Goal: Task Accomplishment & Management: Use online tool/utility

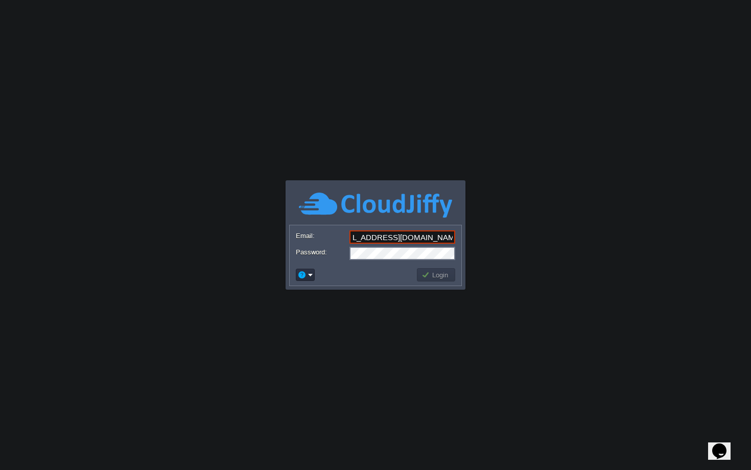
scroll to position [0, 16]
type input "[EMAIL_ADDRESS][DOMAIN_NAME]"
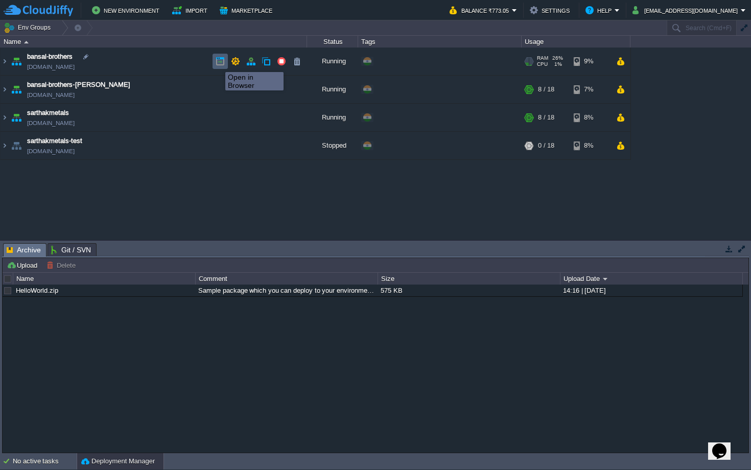
click at [218, 63] on button "button" at bounding box center [219, 61] width 9 height 9
click at [153, 93] on td "bansal-brothers-[PERSON_NAME][DOMAIN_NAME]" at bounding box center [154, 90] width 306 height 28
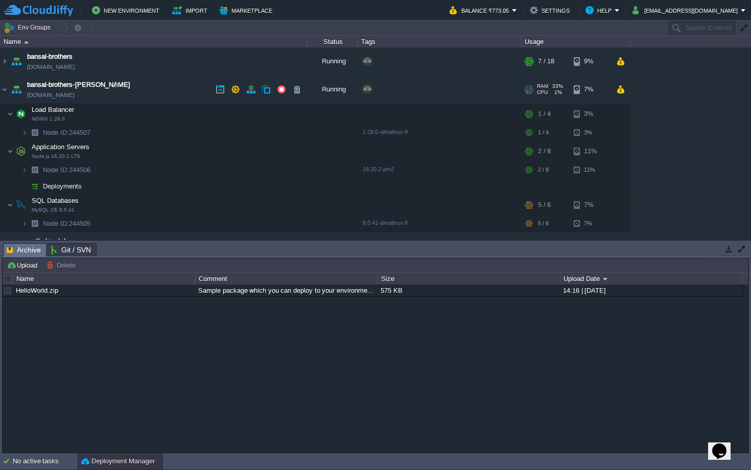
click at [153, 93] on td "bansal-brothers-[PERSON_NAME][DOMAIN_NAME]" at bounding box center [154, 90] width 306 height 28
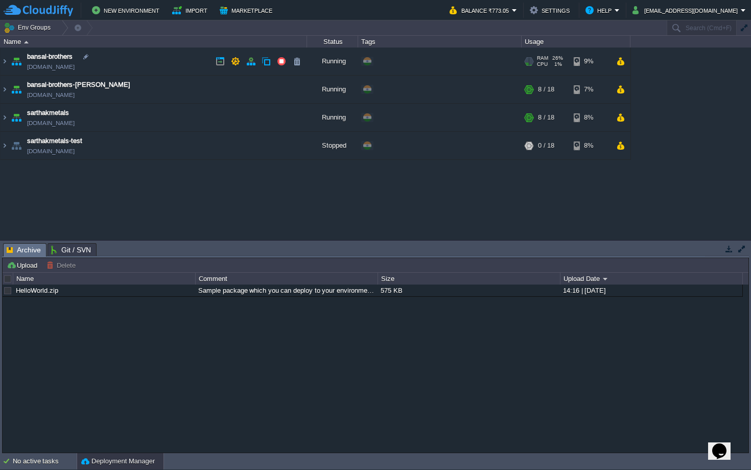
click at [153, 62] on td "bansal-brothers [DOMAIN_NAME]" at bounding box center [154, 61] width 306 height 28
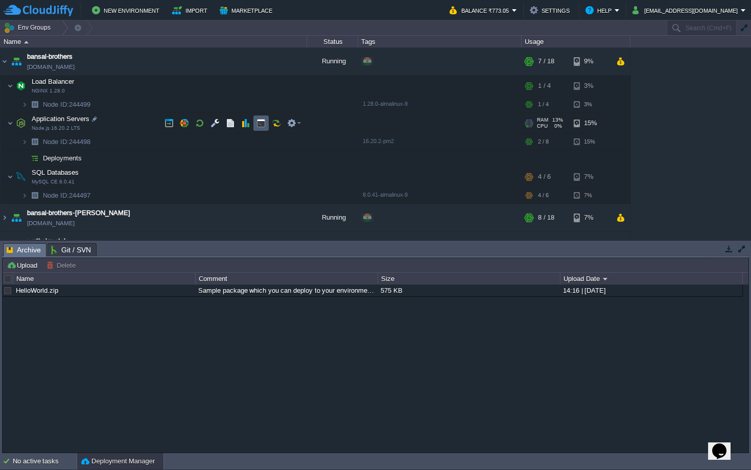
click at [261, 129] on td at bounding box center [260, 122] width 15 height 15
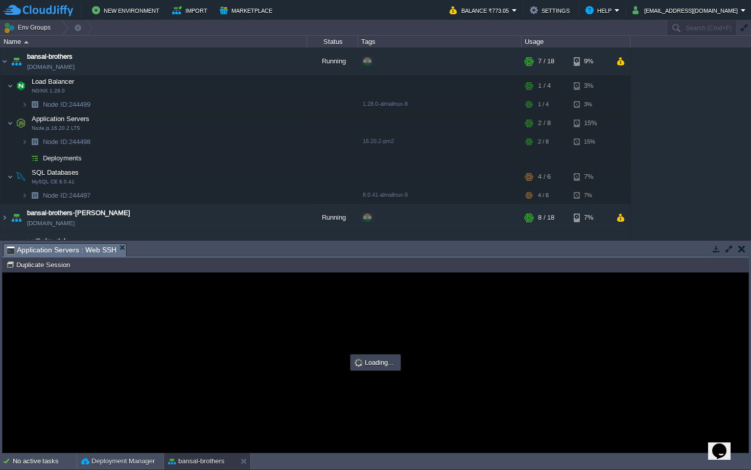
type input "#000000"
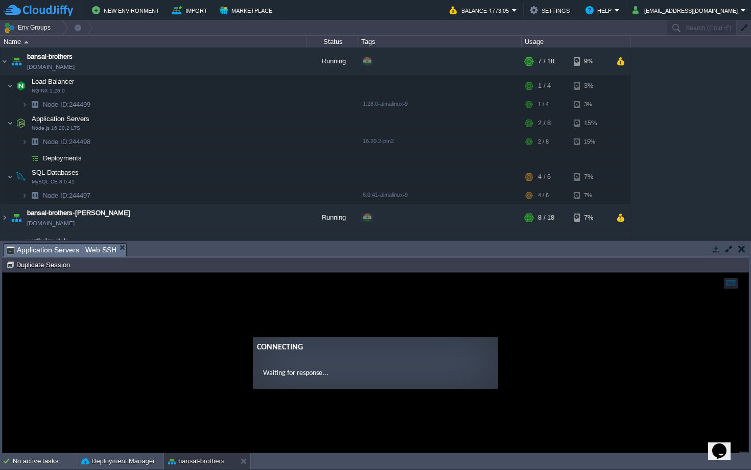
click at [372, 364] on form "Connecting Waiting for response..." at bounding box center [375, 363] width 245 height 52
click at [368, 331] on guac-modal "Connecting Waiting for response..." at bounding box center [376, 363] width 746 height 180
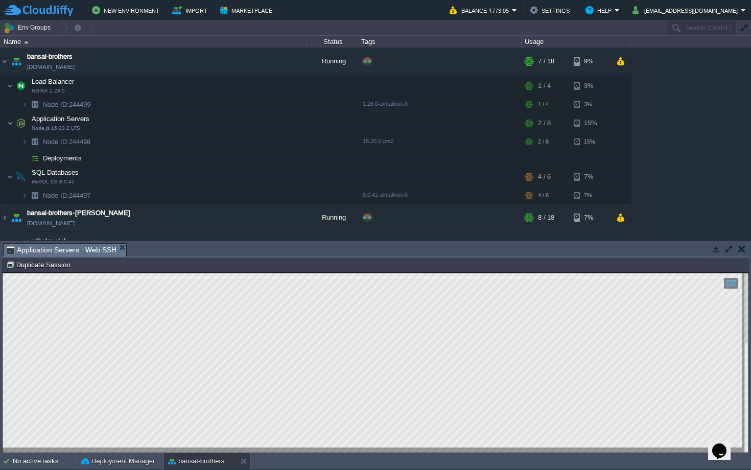
type textarea "[EMAIL_ADDRESS][DOMAIN_NAME]"
click at [216, 103] on button "button" at bounding box center [214, 104] width 9 height 9
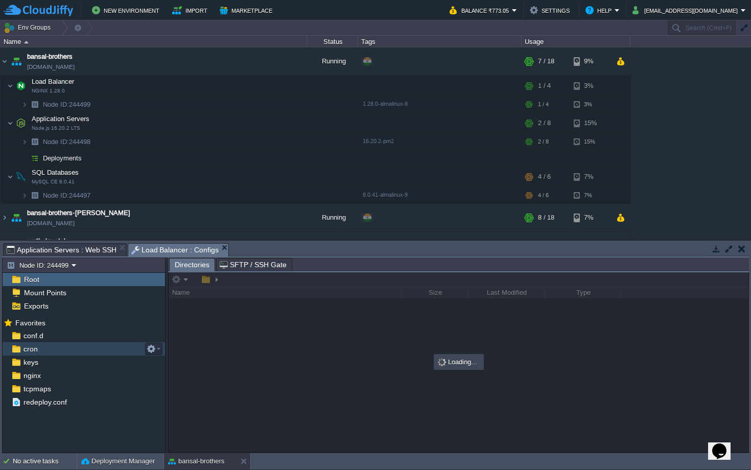
click at [80, 337] on div "conf.d" at bounding box center [84, 335] width 162 height 13
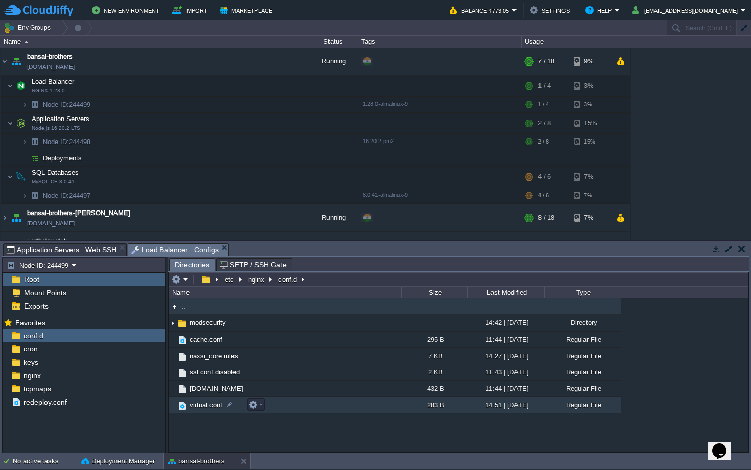
click at [208, 406] on span "virtual.conf" at bounding box center [206, 404] width 36 height 9
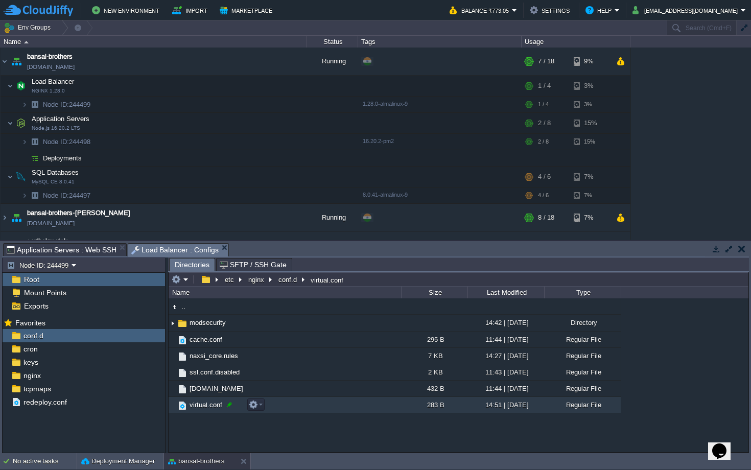
click at [222, 404] on span "virtual.conf" at bounding box center [206, 404] width 36 height 9
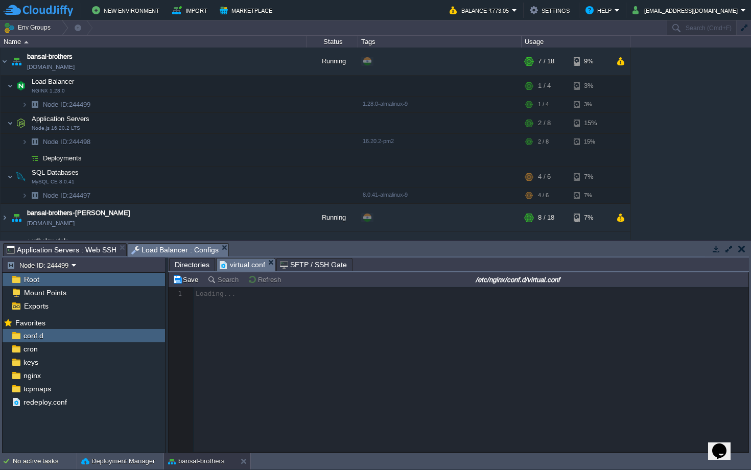
click at [328, 337] on div at bounding box center [459, 369] width 580 height 165
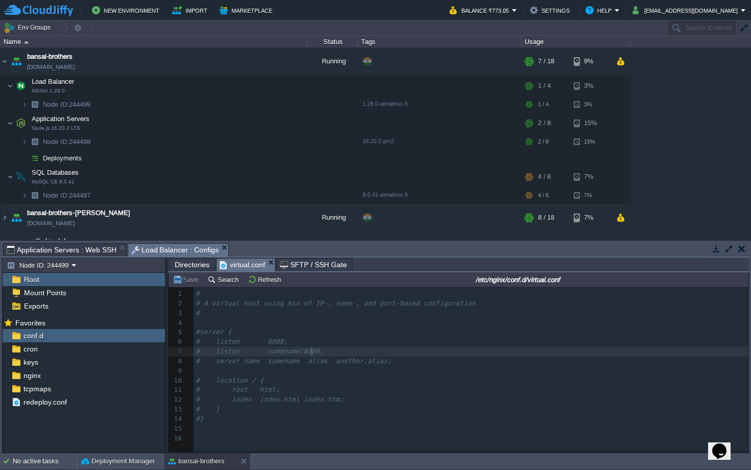
click at [311, 352] on span "# listen somename:8080;" at bounding box center [260, 351] width 128 height 8
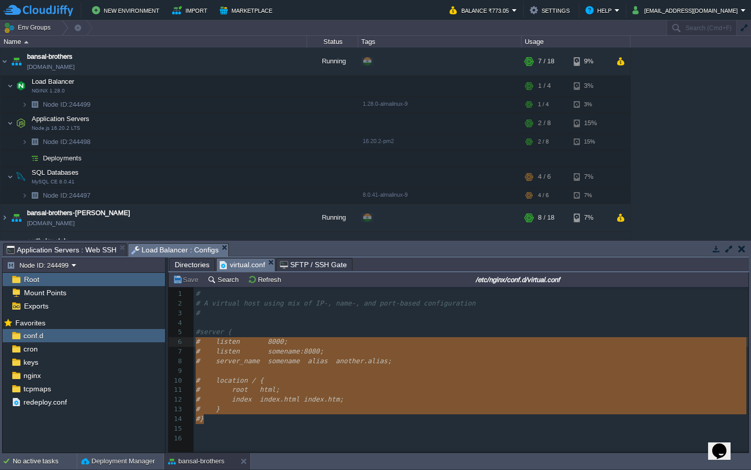
type textarea "#server { # listen 8000; # listen somename:8080; # server_name somename alias a…"
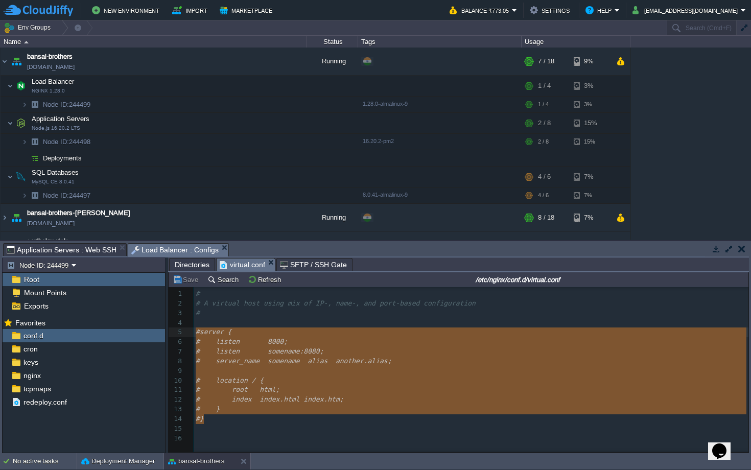
drag, startPoint x: 229, startPoint y: 422, endPoint x: 189, endPoint y: 336, distance: 95.5
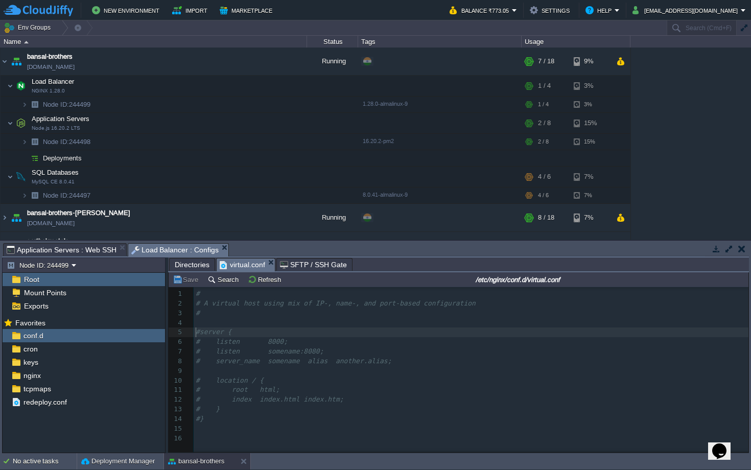
type textarea "#"
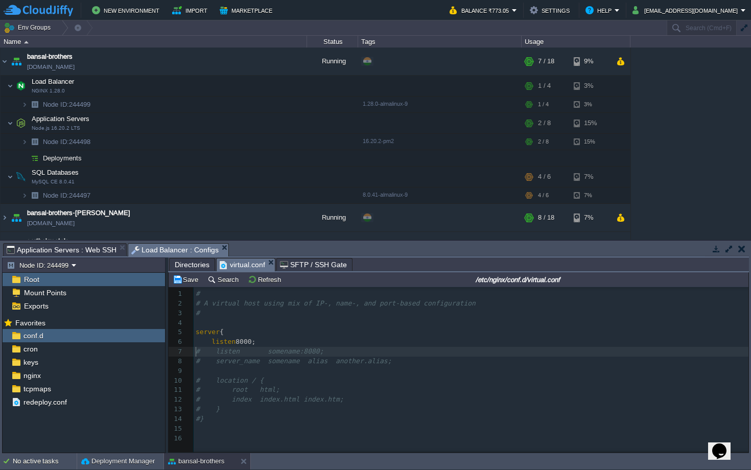
type textarea "#"
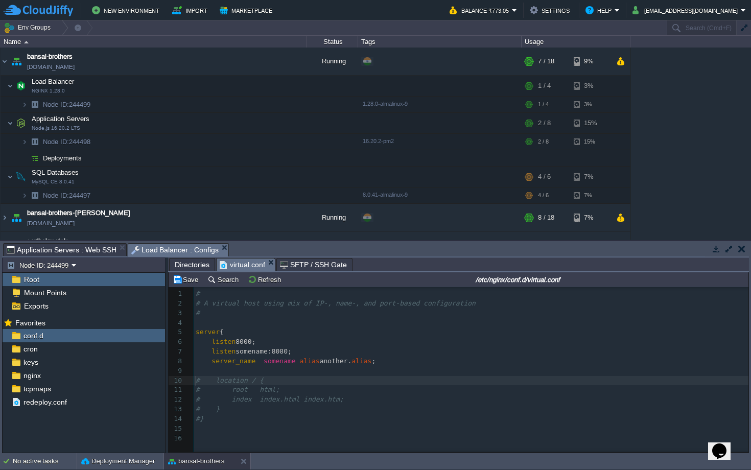
type textarea "#"
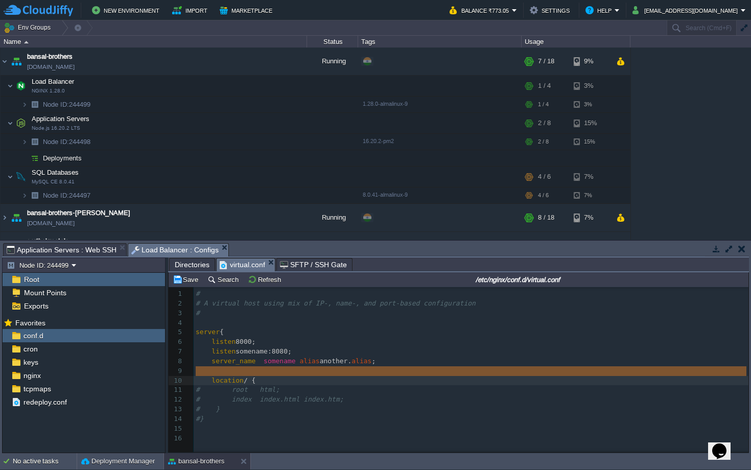
type textarea "location / {"
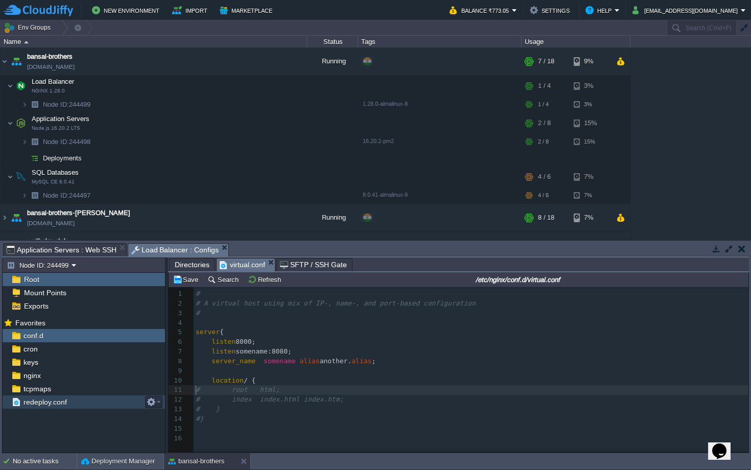
click at [72, 397] on div "redeploy.conf" at bounding box center [84, 401] width 162 height 13
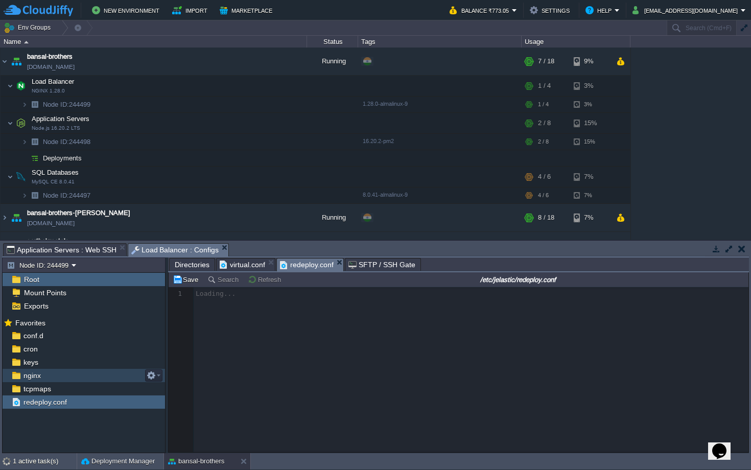
click at [93, 373] on div "nginx" at bounding box center [84, 375] width 162 height 13
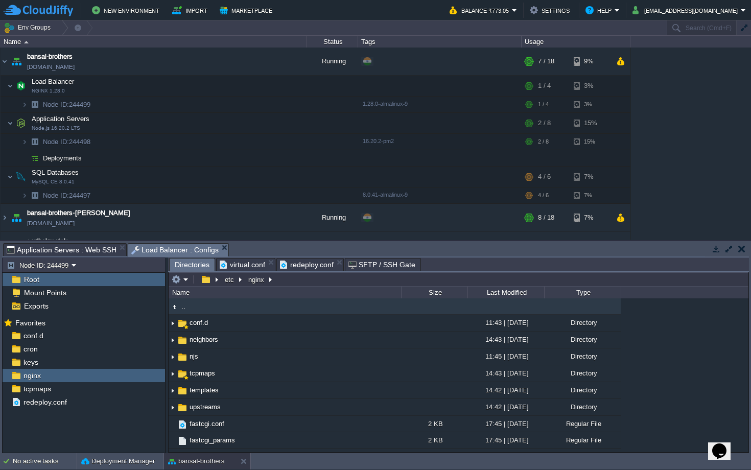
click at [238, 264] on span "virtual.conf" at bounding box center [242, 264] width 45 height 12
click at [198, 264] on span "Directories" at bounding box center [192, 264] width 35 height 13
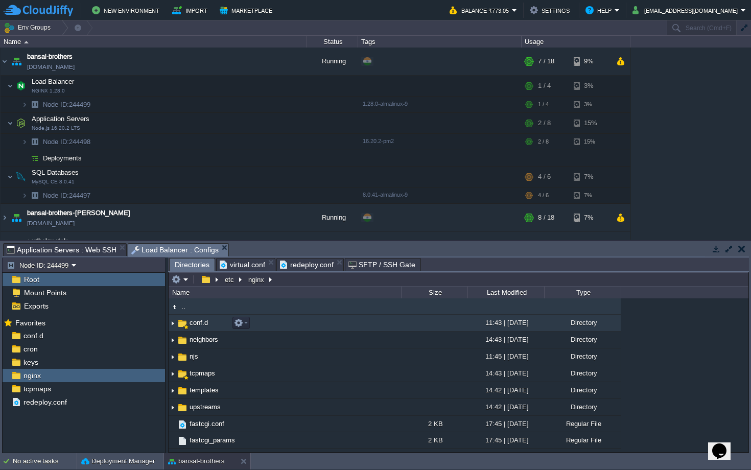
click at [206, 325] on span "conf.d" at bounding box center [198, 322] width 21 height 9
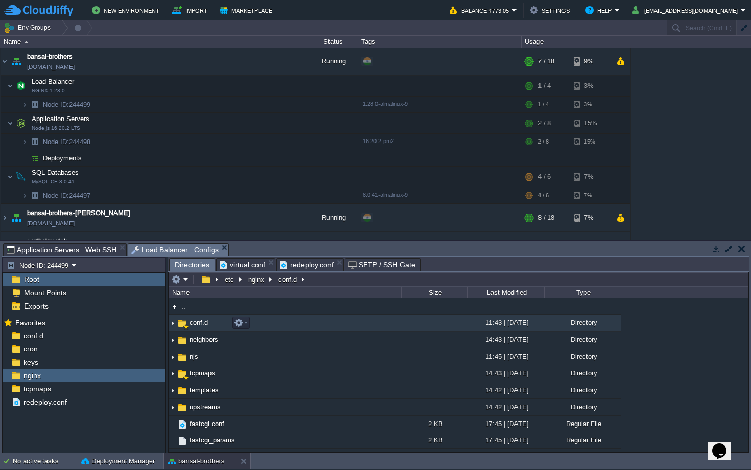
click at [174, 323] on img at bounding box center [173, 323] width 8 height 16
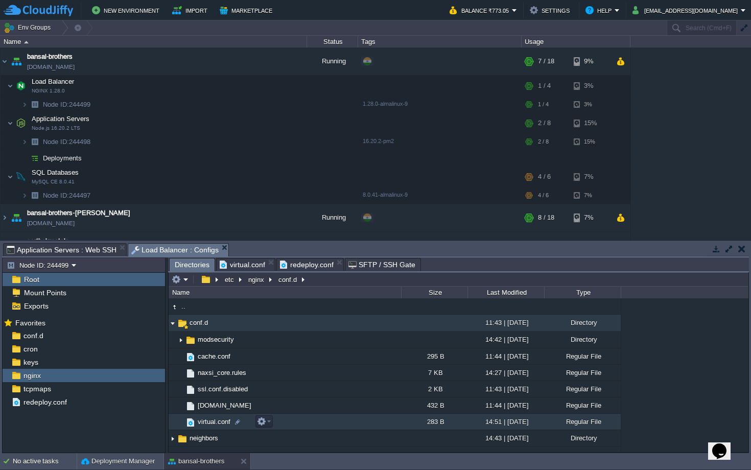
click at [207, 416] on td "virtual.conf" at bounding box center [285, 422] width 232 height 16
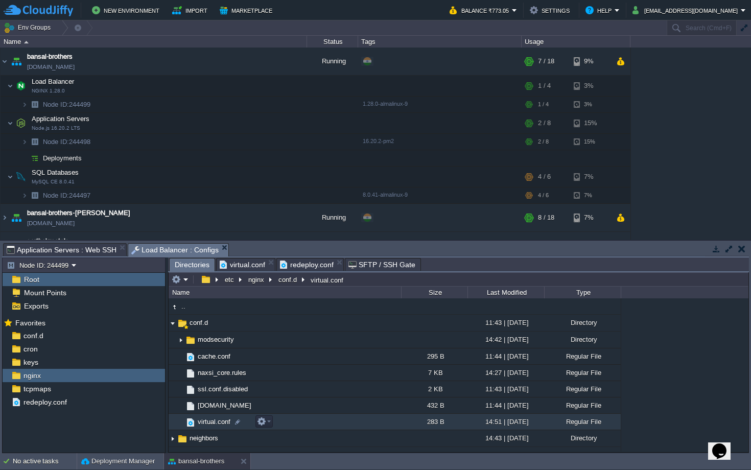
click at [208, 420] on span "virtual.conf" at bounding box center [214, 421] width 36 height 9
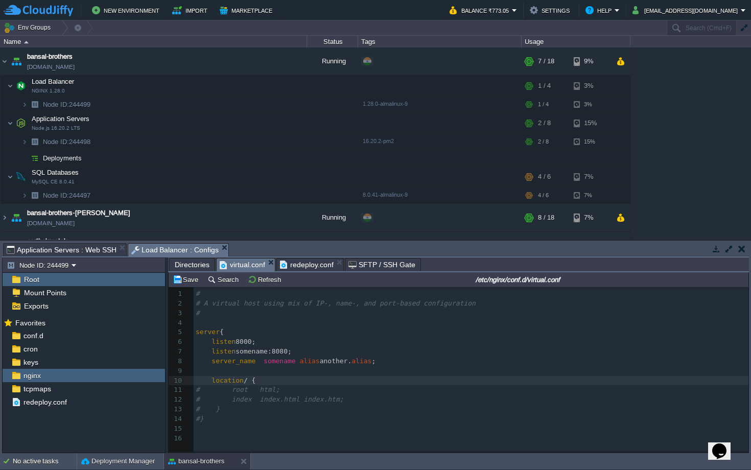
type textarea "#"
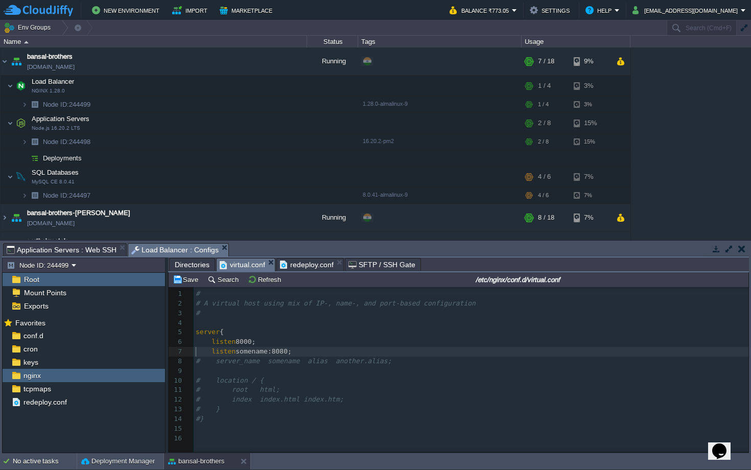
type textarea "#"
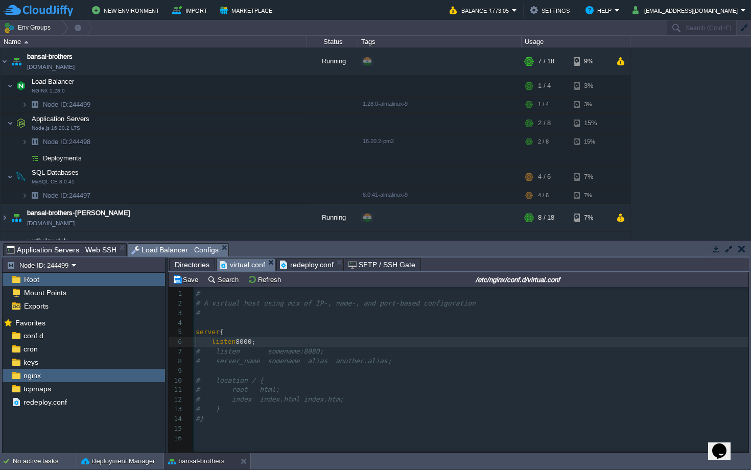
type textarea "#"
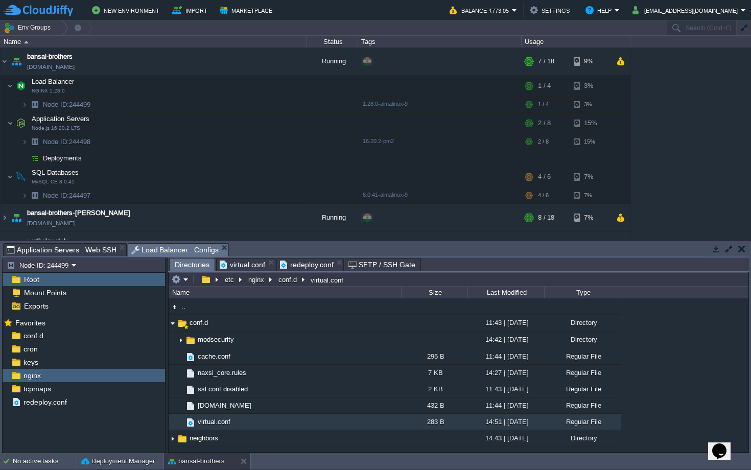
click at [197, 266] on span "Directories" at bounding box center [192, 264] width 35 height 13
click at [83, 402] on div "redeploy.conf" at bounding box center [84, 401] width 162 height 13
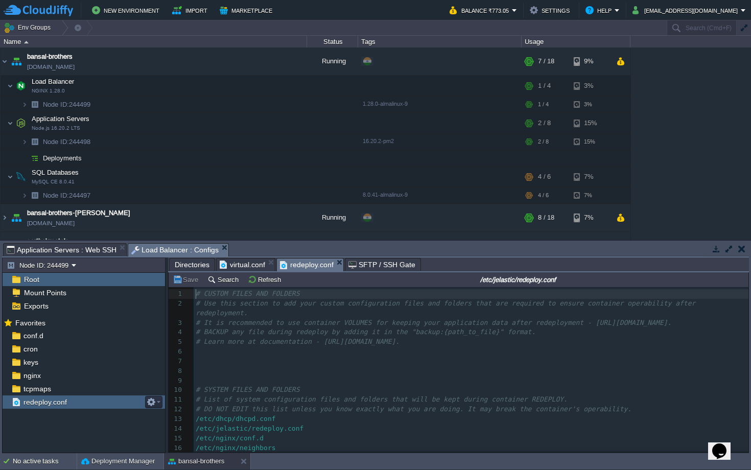
scroll to position [3, 0]
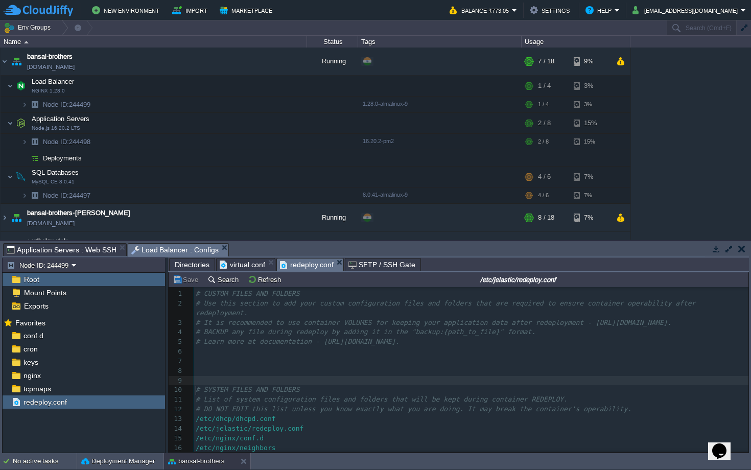
click at [210, 386] on pre "​" at bounding box center [471, 381] width 555 height 10
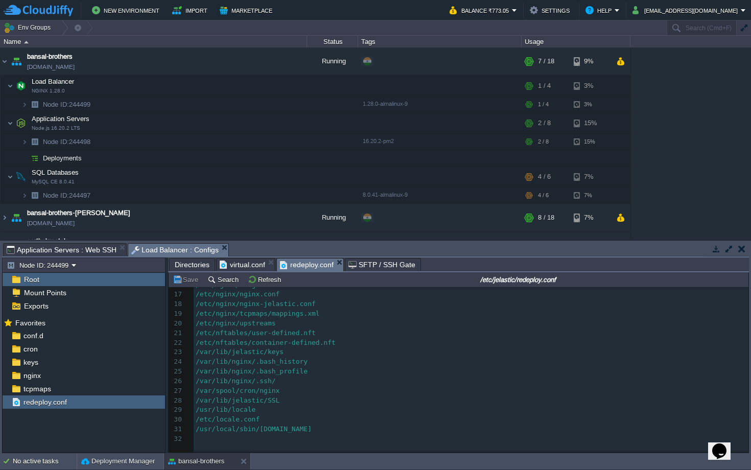
scroll to position [122, 0]
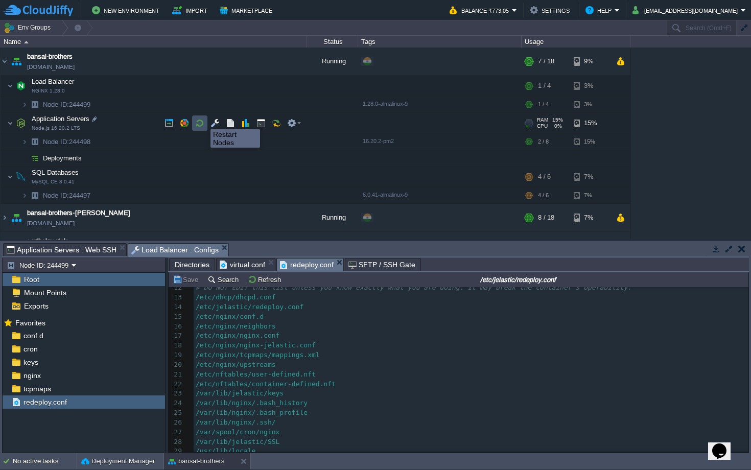
click at [203, 120] on button "button" at bounding box center [199, 122] width 9 height 9
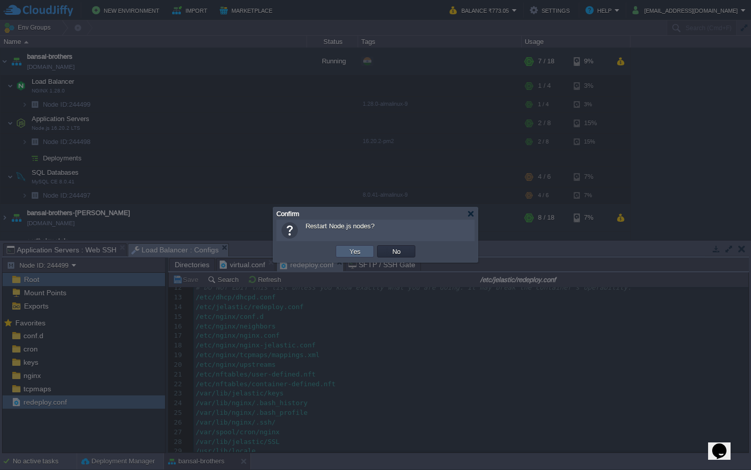
click at [344, 249] on td "Yes" at bounding box center [355, 251] width 38 height 12
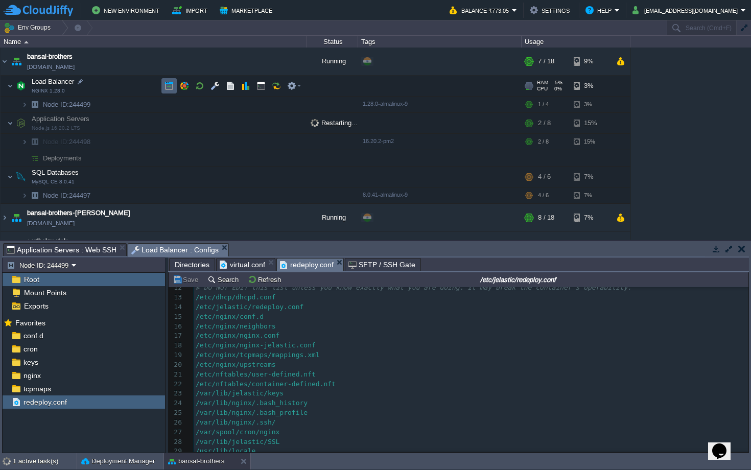
click at [169, 82] on button "button" at bounding box center [168, 85] width 9 height 9
click at [256, 101] on button "button" at bounding box center [260, 104] width 9 height 9
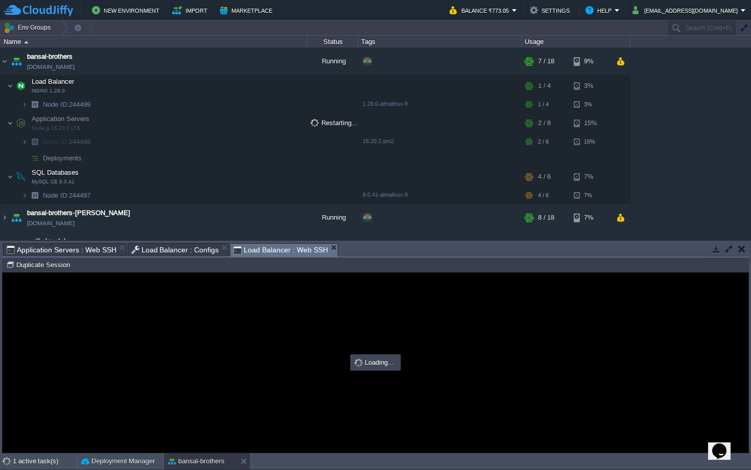
scroll to position [0, 0]
type input "#000000"
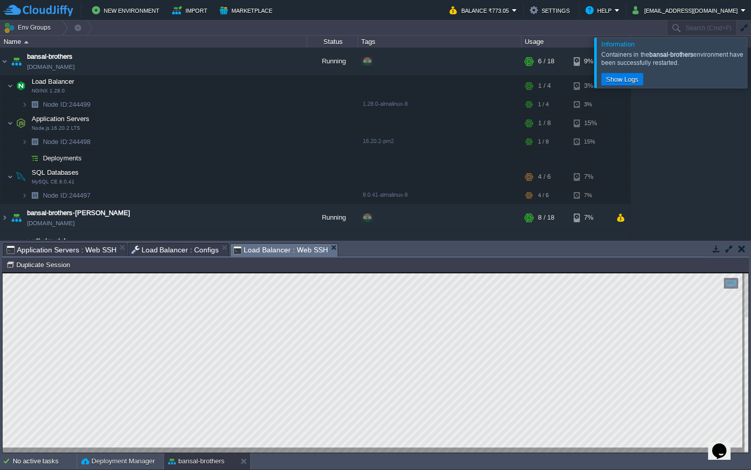
click at [740, 250] on button "button" at bounding box center [741, 248] width 7 height 9
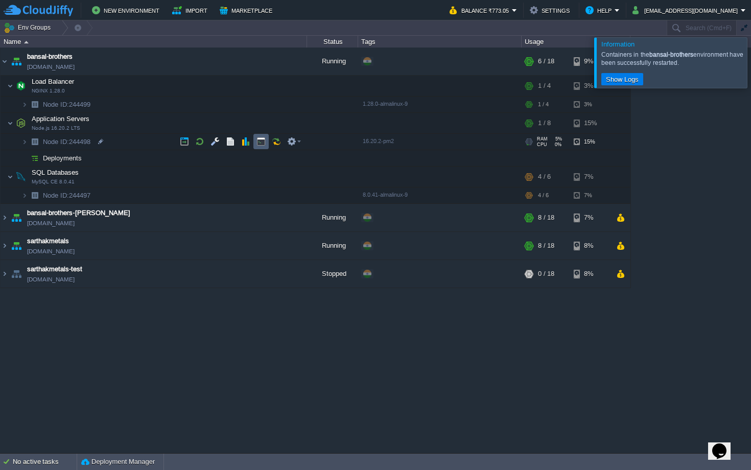
click at [260, 144] on button "button" at bounding box center [260, 141] width 9 height 9
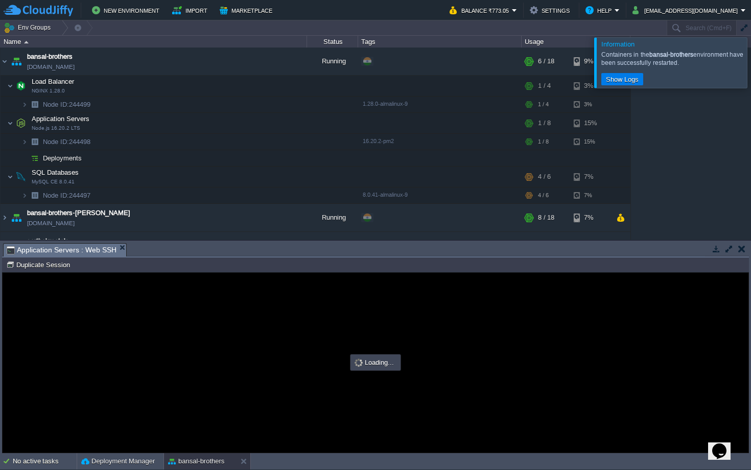
type input "#000000"
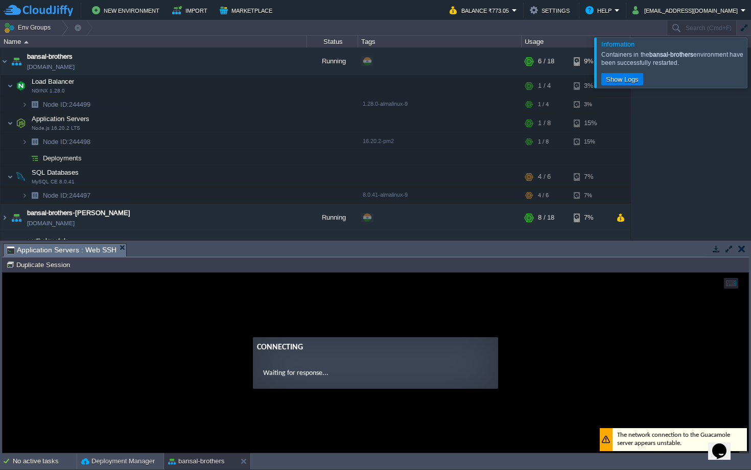
click at [297, 329] on guac-modal "Connecting Waiting for response..." at bounding box center [376, 363] width 746 height 180
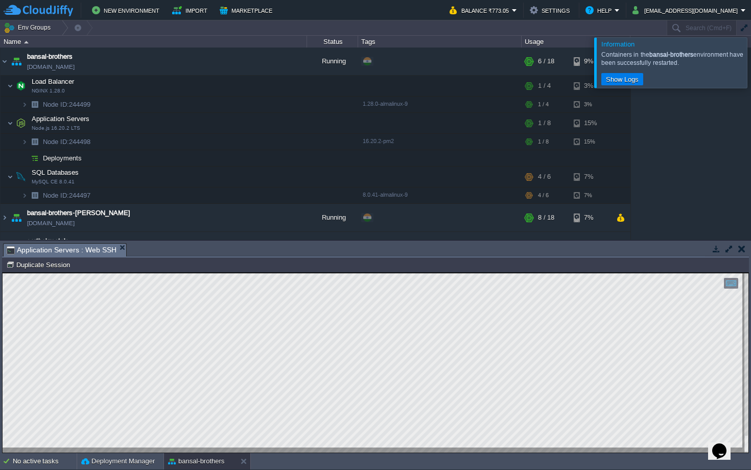
type textarea "[EMAIL_ADDRESS][DOMAIN_NAME]"
click at [181, 143] on button "button" at bounding box center [184, 141] width 9 height 9
click at [213, 103] on button "button" at bounding box center [214, 104] width 9 height 9
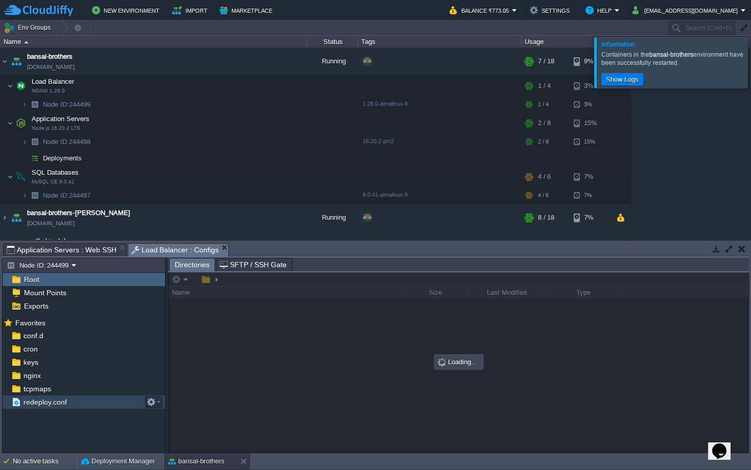
click at [63, 399] on span "redeploy.conf" at bounding box center [44, 401] width 47 height 9
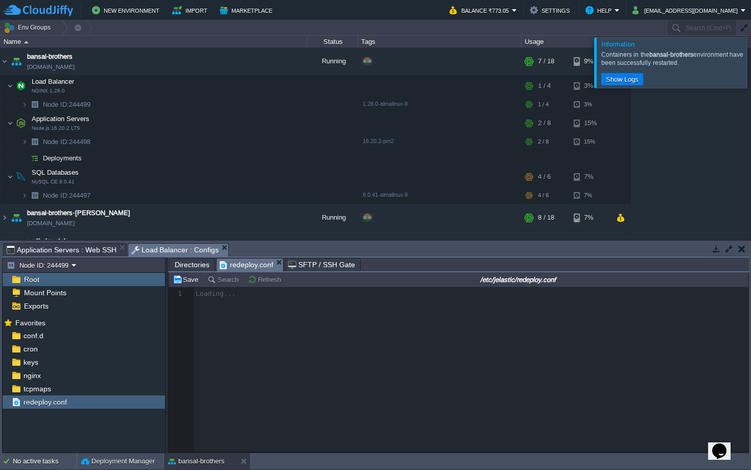
click at [275, 360] on div at bounding box center [459, 369] width 580 height 165
click at [68, 339] on div "conf.d" at bounding box center [84, 335] width 162 height 13
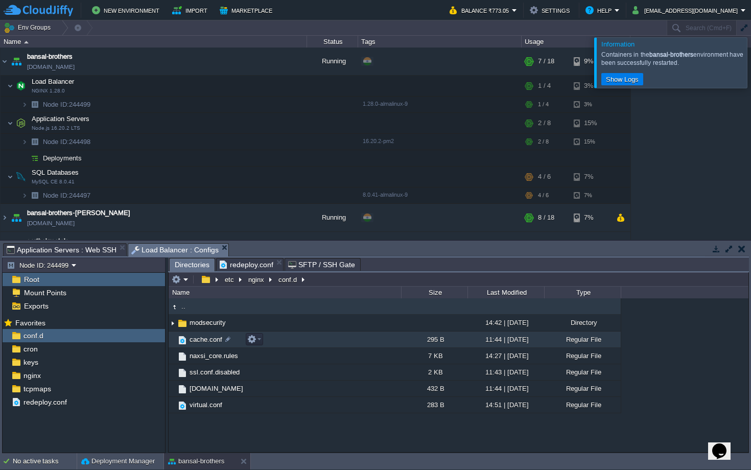
click at [208, 344] on span "cache.conf" at bounding box center [206, 339] width 36 height 9
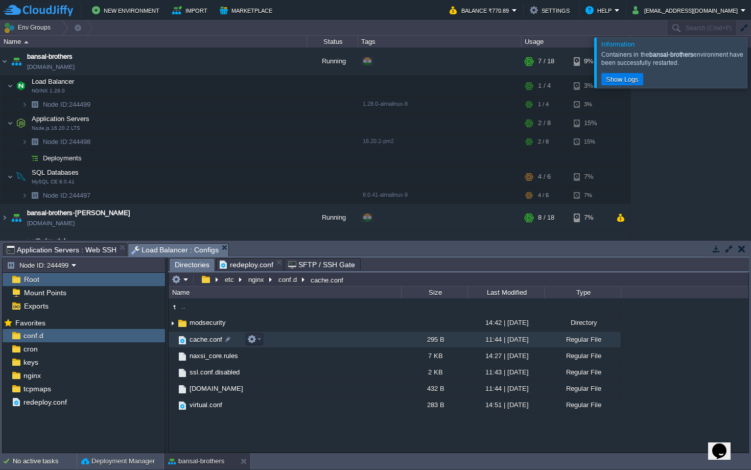
click at [208, 344] on span "cache.conf" at bounding box center [206, 339] width 36 height 9
click at [205, 339] on span "cache.conf" at bounding box center [206, 339] width 36 height 9
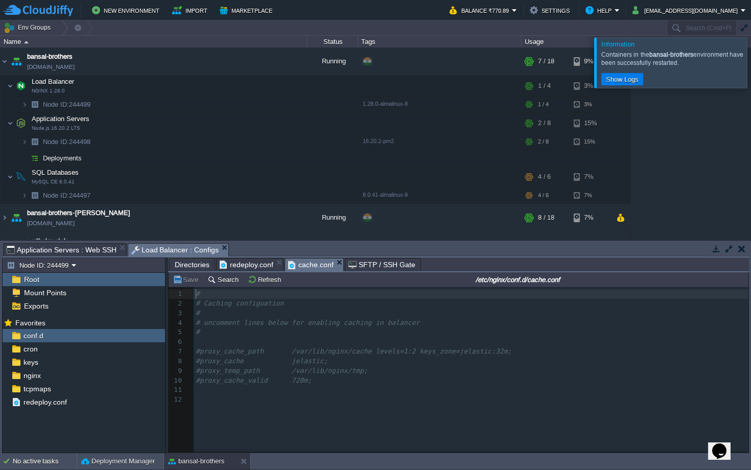
scroll to position [3, 0]
click at [323, 354] on span "#proxy_cache_path /var/lib/nginx/cache levels=1:2 keys_zone=jelastic:32m;" at bounding box center [354, 351] width 316 height 8
click at [321, 393] on pre "​" at bounding box center [473, 390] width 558 height 10
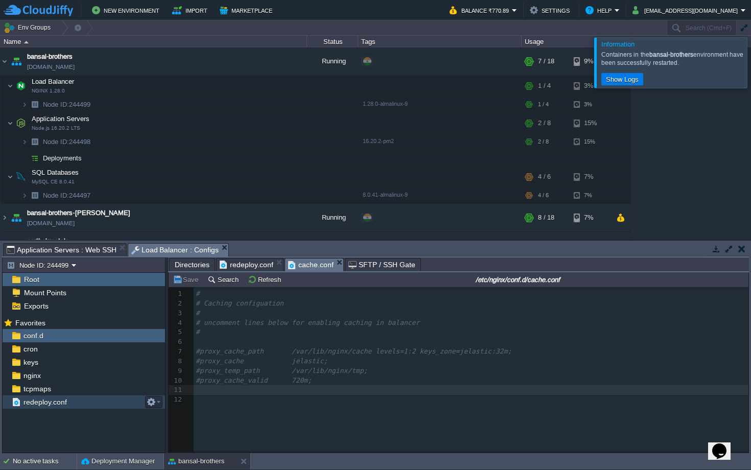
click at [92, 408] on div "redeploy.conf" at bounding box center [84, 401] width 162 height 13
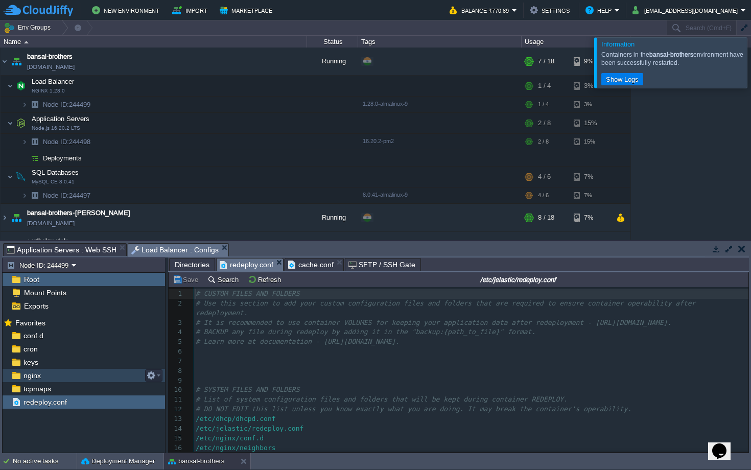
click at [70, 371] on div "nginx" at bounding box center [84, 375] width 162 height 13
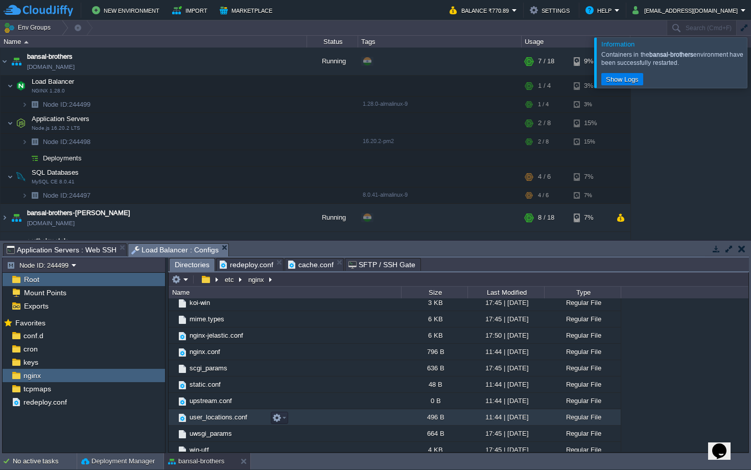
scroll to position [172, 0]
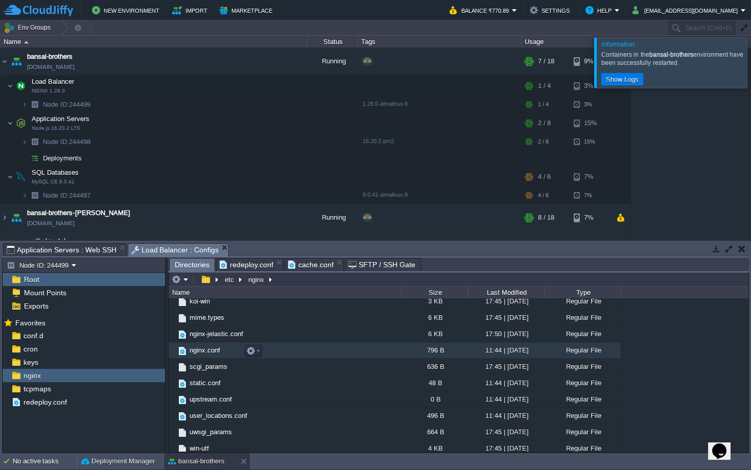
click at [228, 353] on td "nginx.conf" at bounding box center [285, 350] width 232 height 16
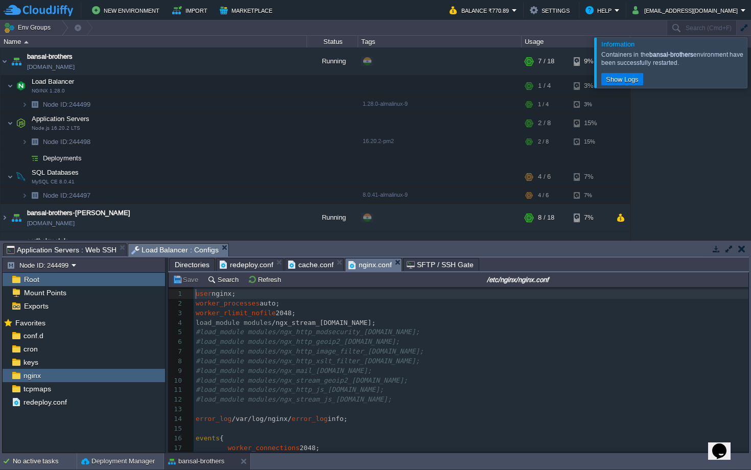
scroll to position [3, 0]
click at [271, 355] on span "#load_module modules/ngx_http_image_filter_[DOMAIN_NAME];" at bounding box center [310, 351] width 228 height 8
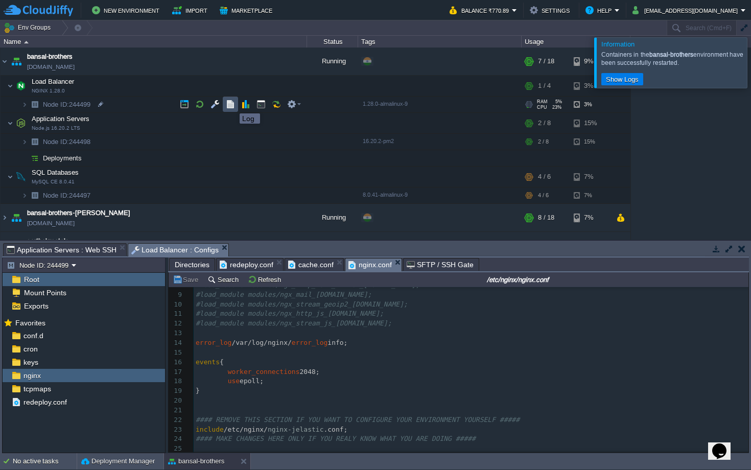
click at [229, 103] on button "button" at bounding box center [230, 104] width 9 height 9
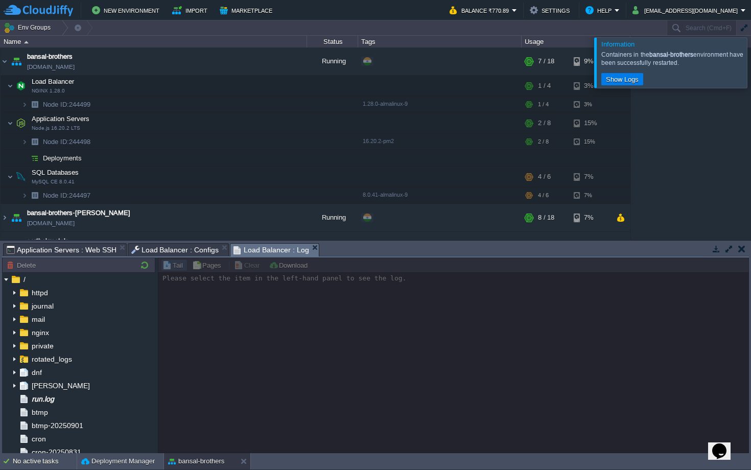
click at [290, 350] on div at bounding box center [453, 355] width 591 height 196
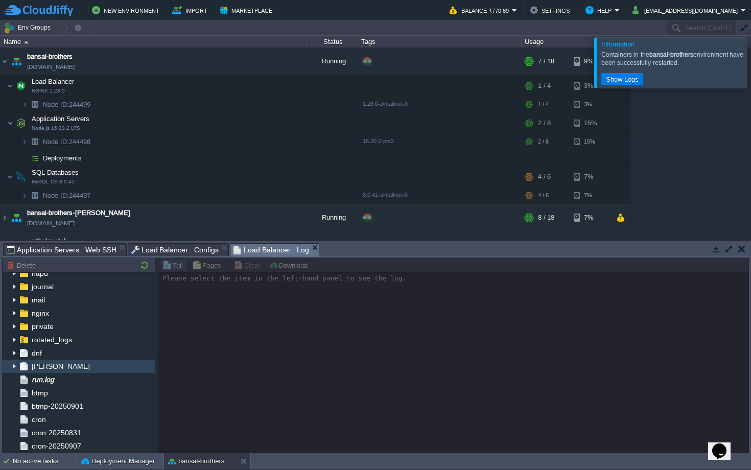
scroll to position [5, 0]
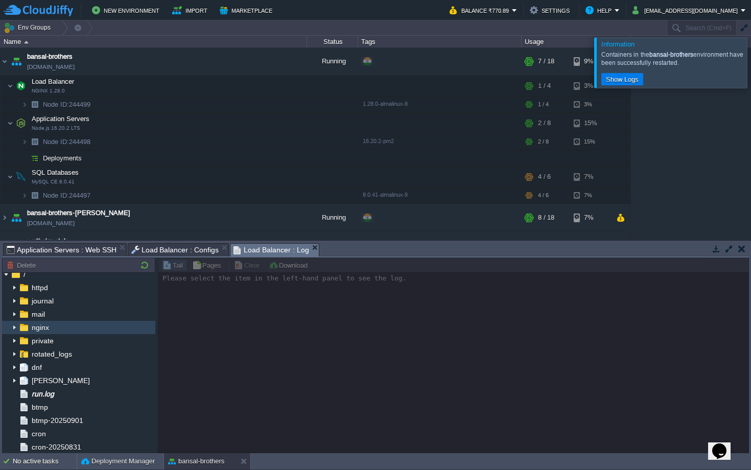
click at [70, 326] on div "nginx" at bounding box center [78, 327] width 153 height 13
click at [11, 326] on img at bounding box center [14, 327] width 8 height 13
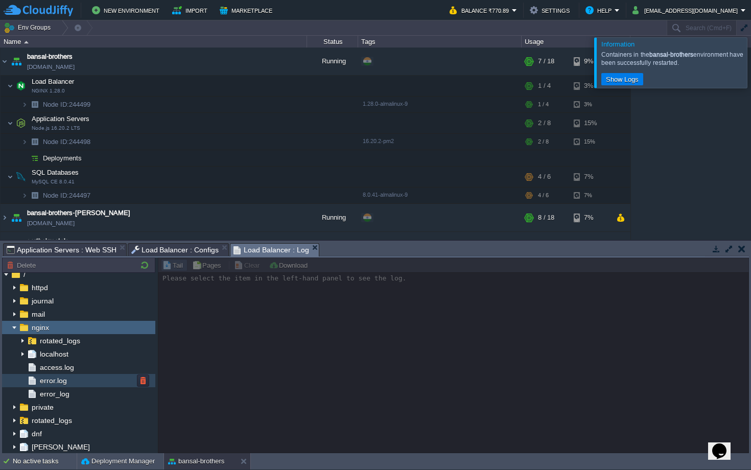
click at [79, 381] on div "error.log" at bounding box center [78, 380] width 153 height 13
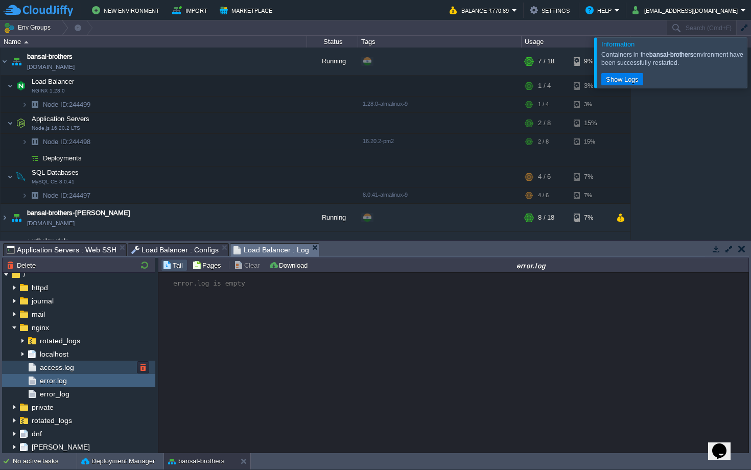
click at [89, 369] on div "access.log" at bounding box center [78, 367] width 153 height 13
click at [87, 394] on div "error_log" at bounding box center [78, 393] width 153 height 13
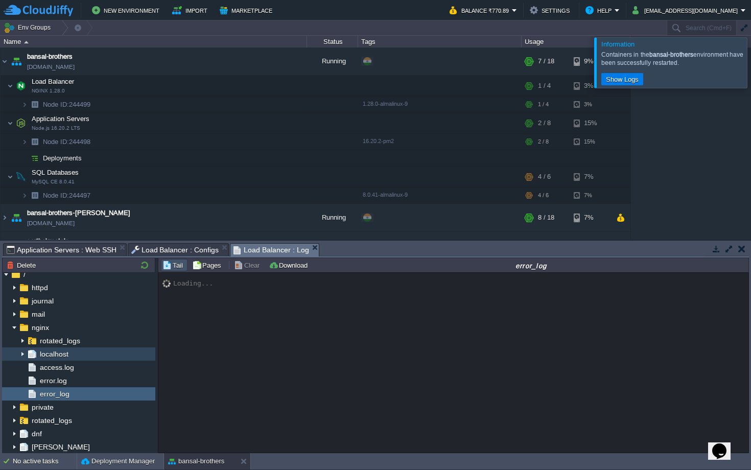
click at [23, 354] on img at bounding box center [22, 353] width 8 height 13
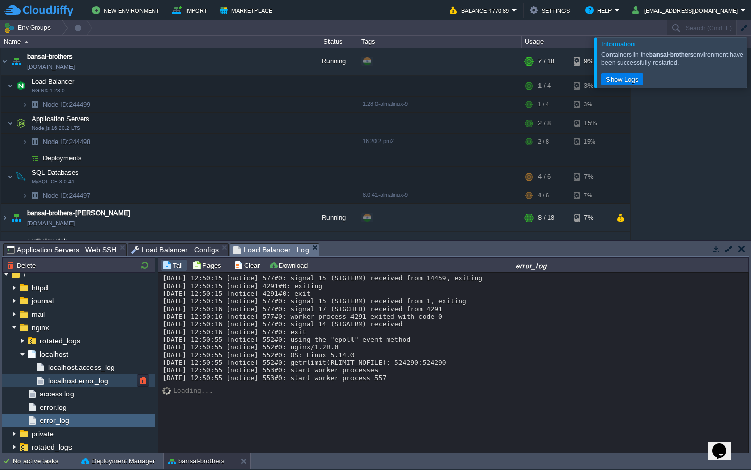
click at [71, 384] on span "localhost.error_log" at bounding box center [78, 380] width 64 height 9
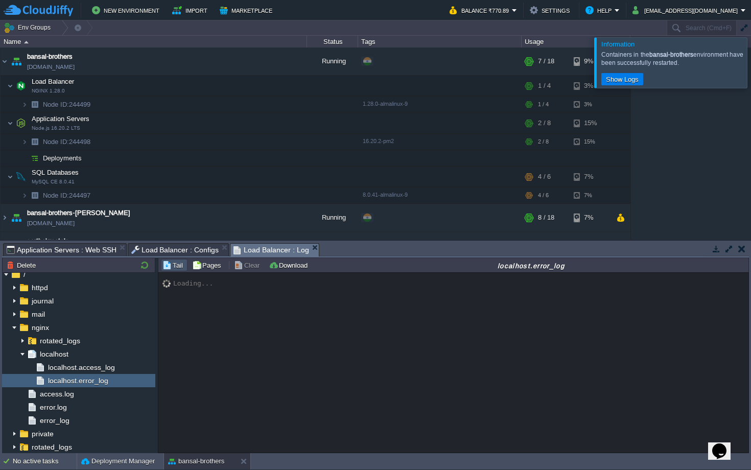
click at [750, 58] on div at bounding box center [763, 62] width 0 height 50
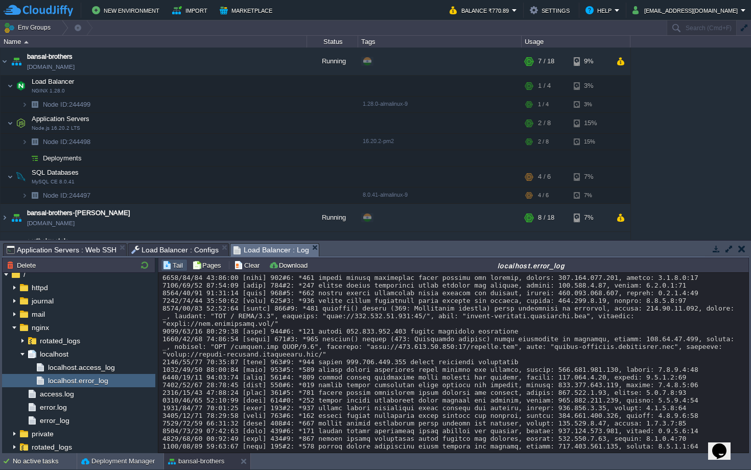
scroll to position [8186, 0]
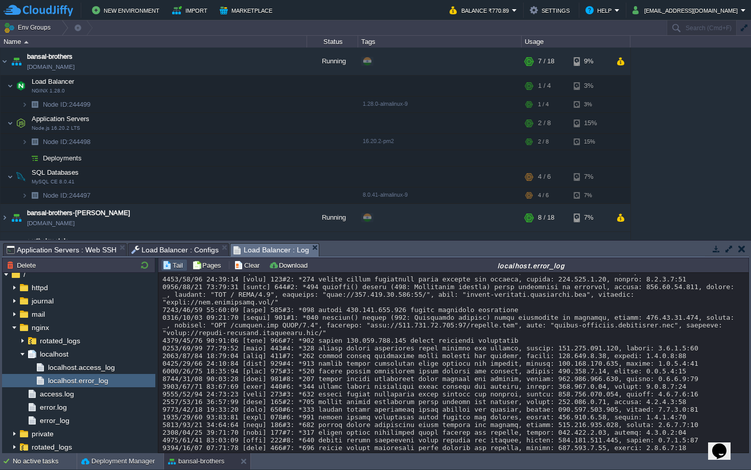
scroll to position [8339, 0]
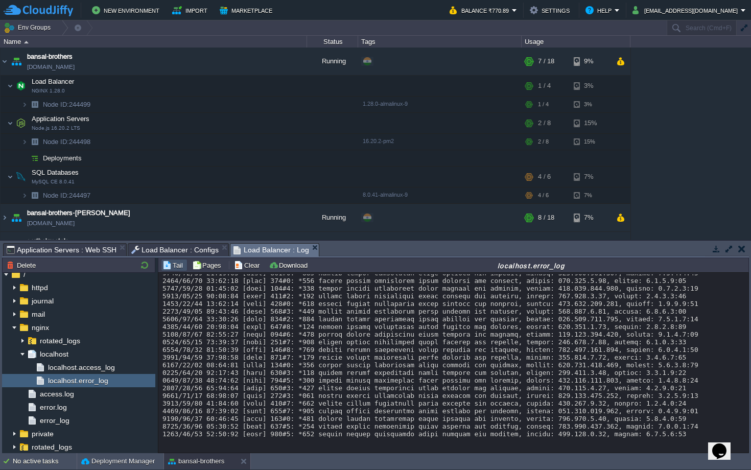
click at [100, 249] on span "Application Servers : Web SSH" at bounding box center [62, 250] width 110 height 12
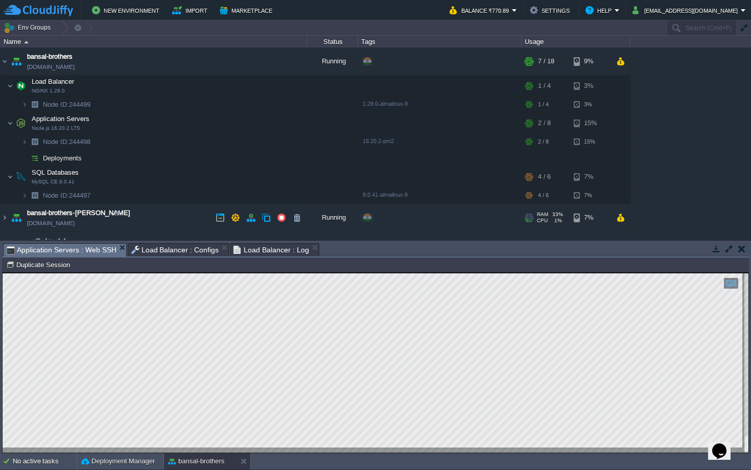
scroll to position [49, 0]
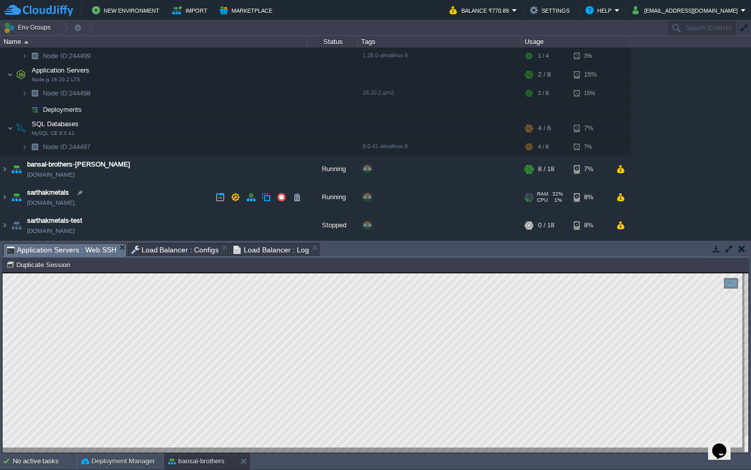
click at [136, 202] on td "sarthakmetals [DOMAIN_NAME]" at bounding box center [154, 197] width 306 height 28
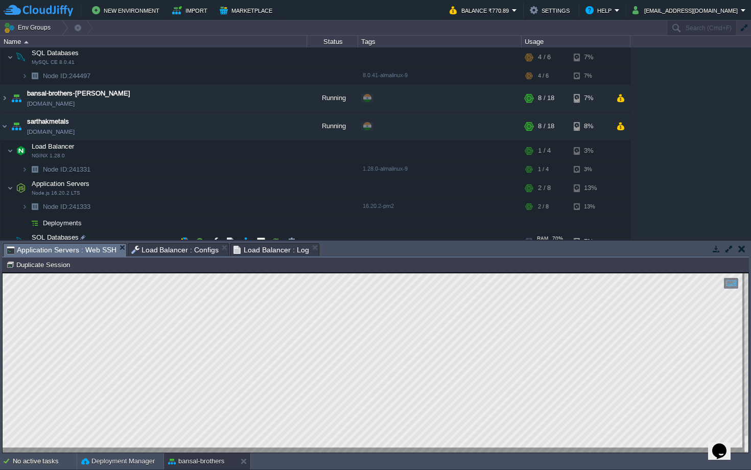
scroll to position [177, 0]
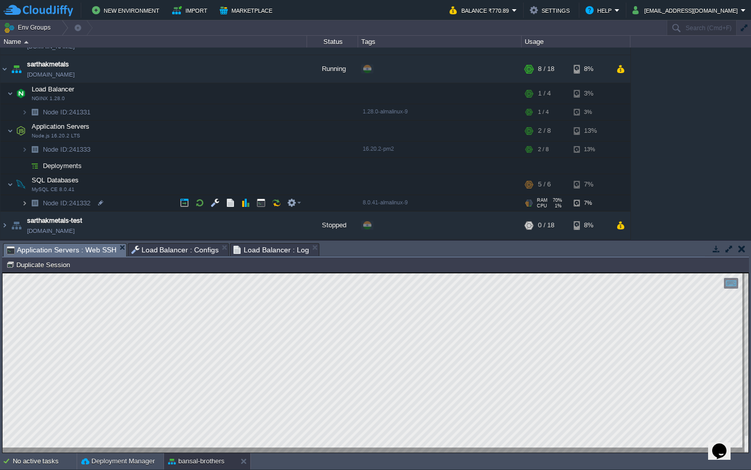
click at [25, 200] on img at bounding box center [24, 203] width 6 height 16
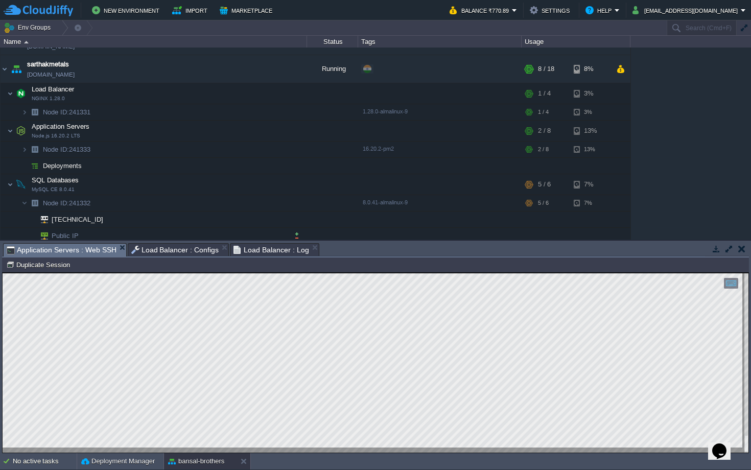
scroll to position [209, 0]
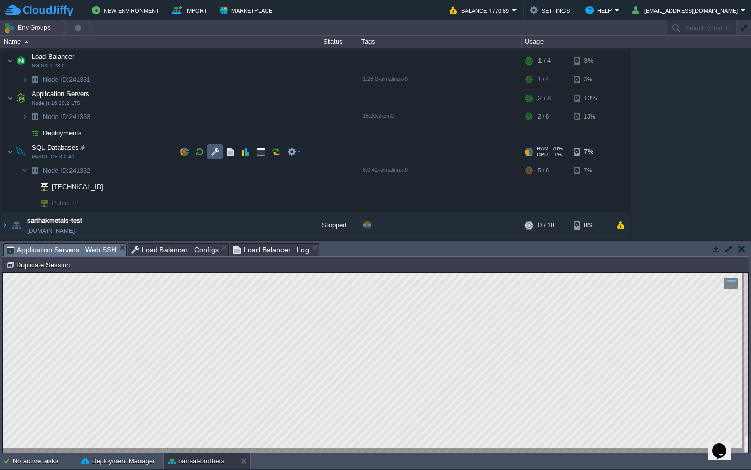
click at [213, 151] on button "button" at bounding box center [214, 151] width 9 height 9
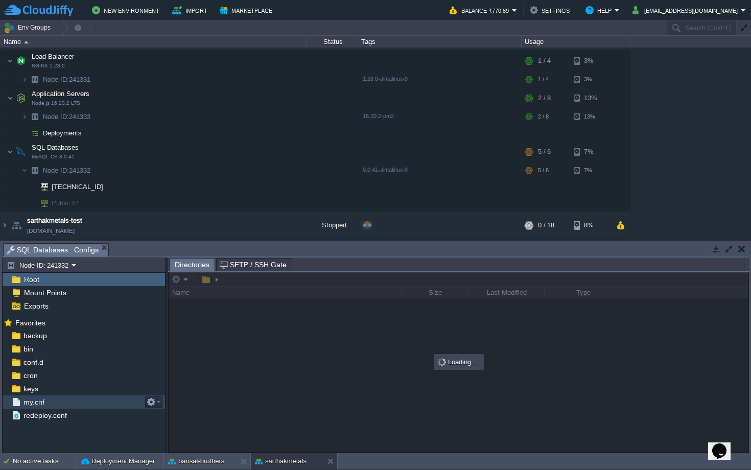
click at [47, 405] on div "my.cnf" at bounding box center [84, 401] width 162 height 13
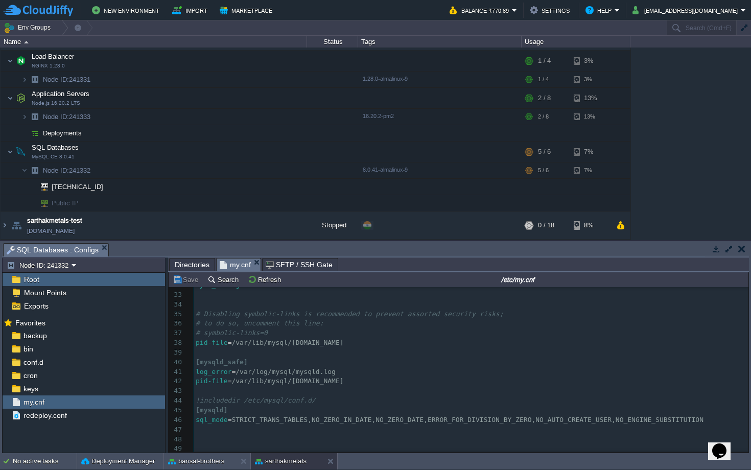
scroll to position [330, 0]
click at [222, 417] on span "sql_mode" at bounding box center [212, 420] width 32 height 8
type textarea "sql_mode=STRICT_TRANS_TABLES,NO_ZERO_IN_DATE,NO_ZERO_DATE,ERROR_FOR_DIVISION_BY…"
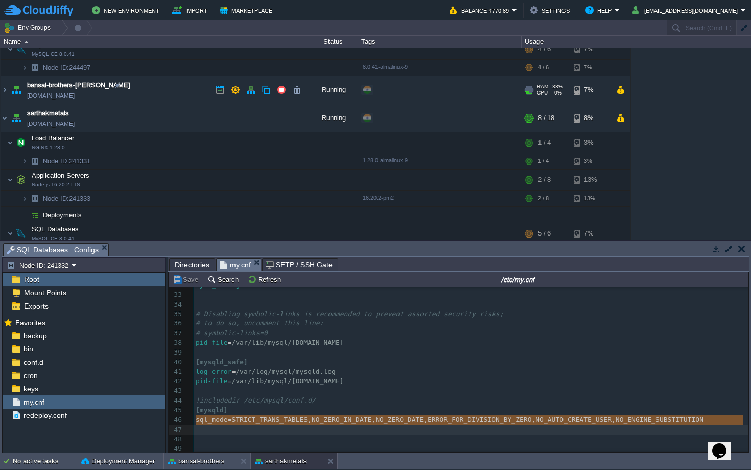
scroll to position [89, 0]
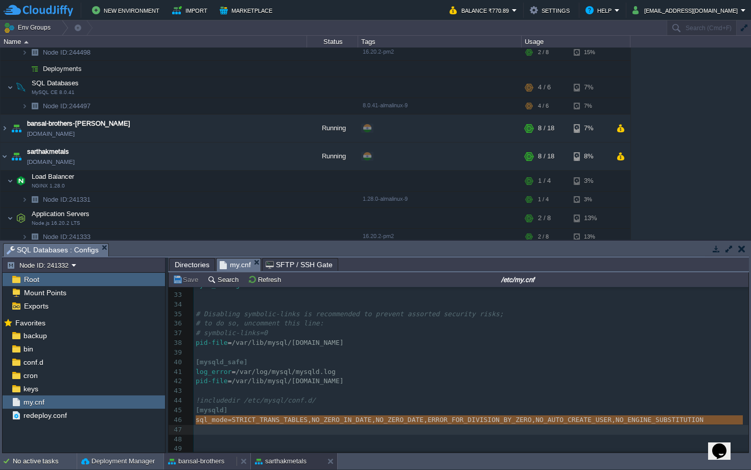
click at [214, 460] on button "bansal-brothers" at bounding box center [196, 461] width 56 height 10
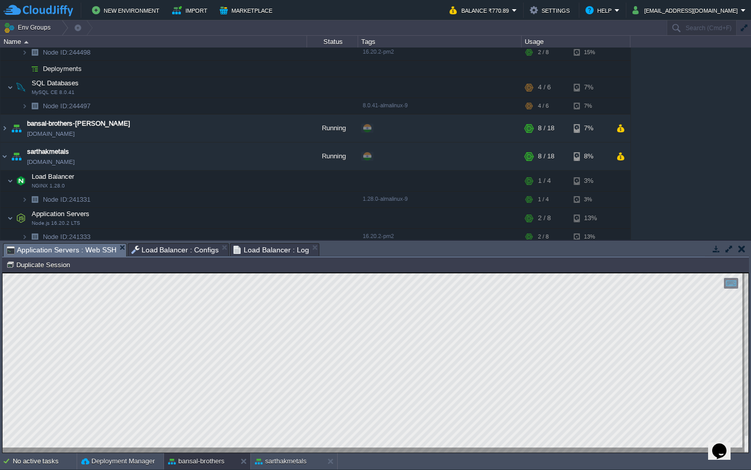
click at [153, 250] on span "Load Balancer : Configs" at bounding box center [175, 250] width 88 height 12
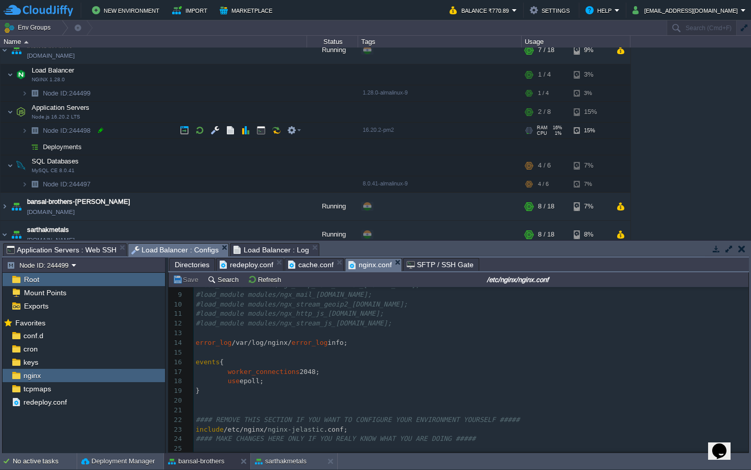
scroll to position [0, 0]
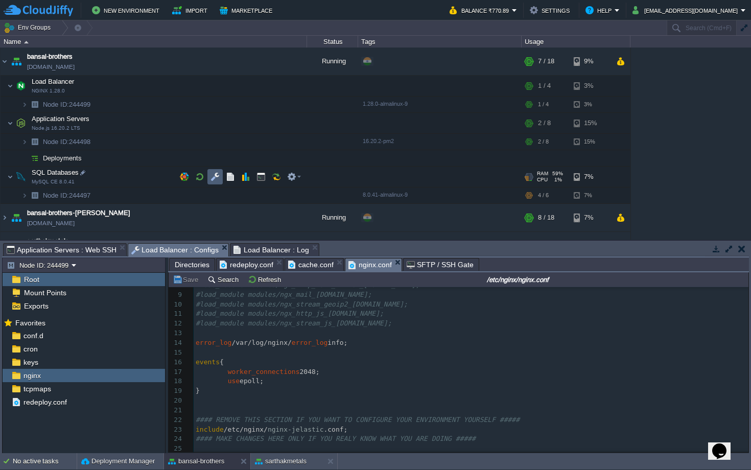
click at [216, 172] on td at bounding box center [214, 176] width 15 height 15
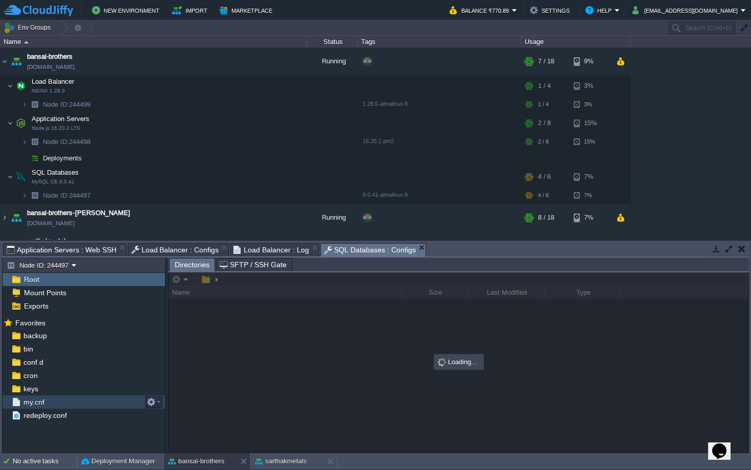
click at [25, 399] on span "my.cnf" at bounding box center [33, 401] width 25 height 9
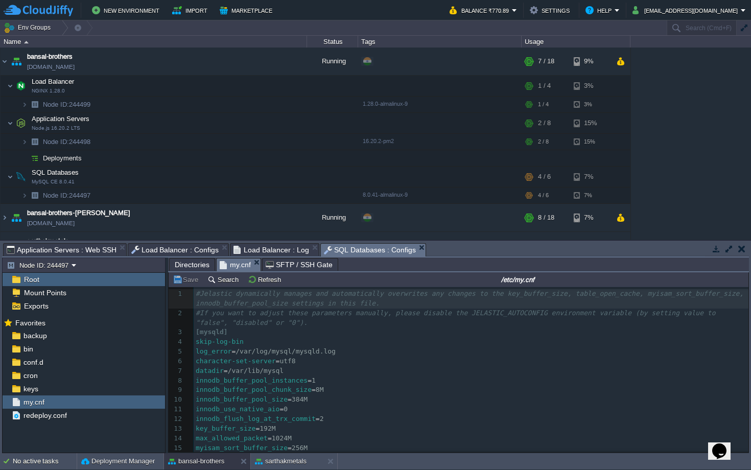
scroll to position [301, 0]
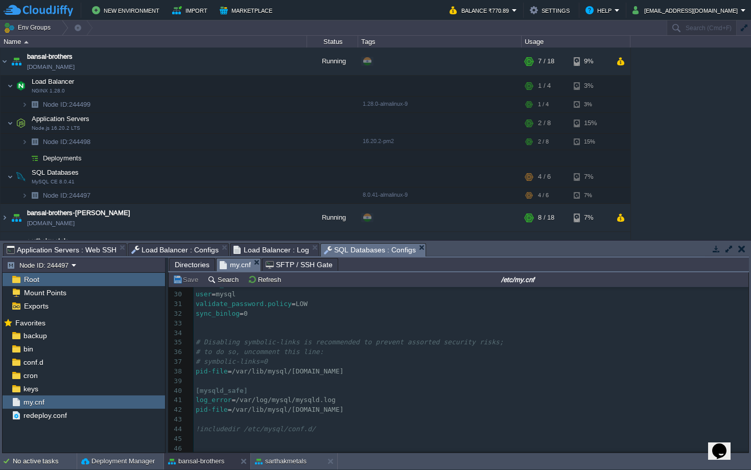
click at [273, 440] on pre "​" at bounding box center [471, 439] width 555 height 10
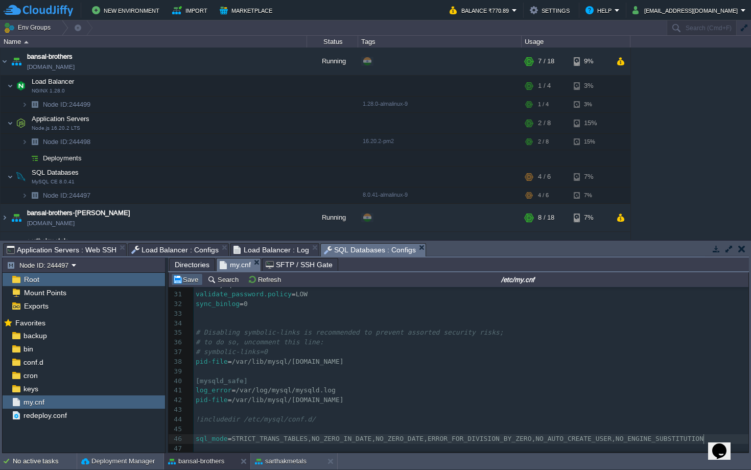
click at [195, 285] on td "Save" at bounding box center [187, 279] width 32 height 12
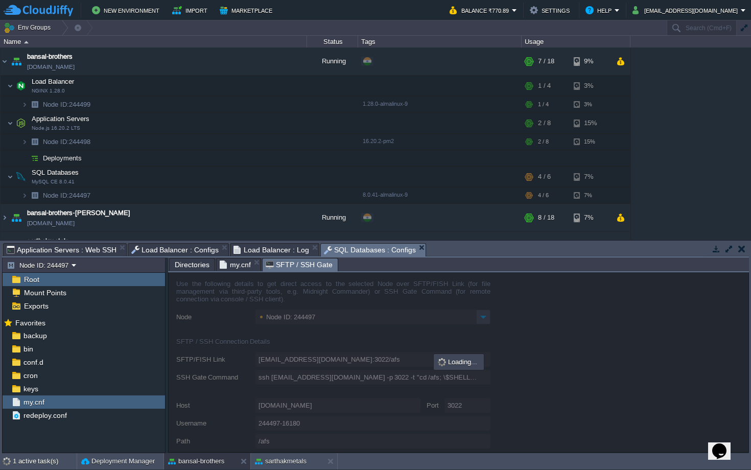
click at [293, 265] on span "SFTP / SSH Gate" at bounding box center [299, 264] width 67 height 13
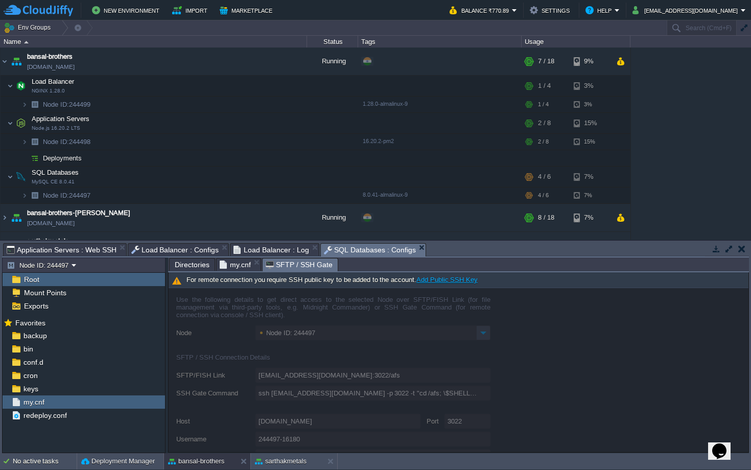
click at [77, 257] on div "Node ID: 244497" at bounding box center [83, 264] width 163 height 15
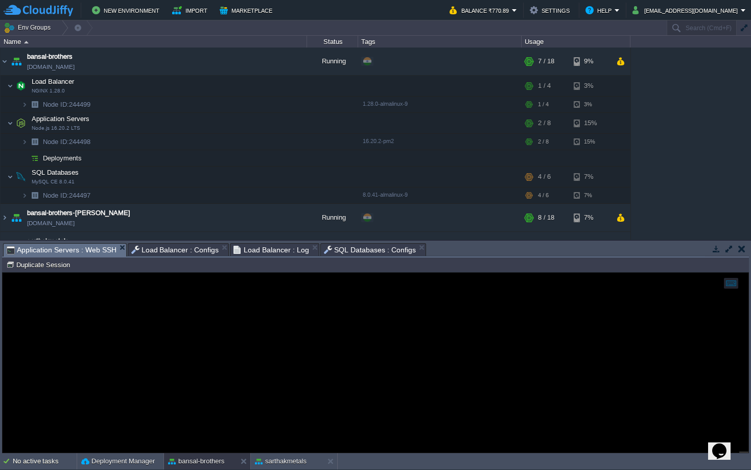
click at [71, 250] on span "Application Servers : Web SSH" at bounding box center [62, 250] width 110 height 13
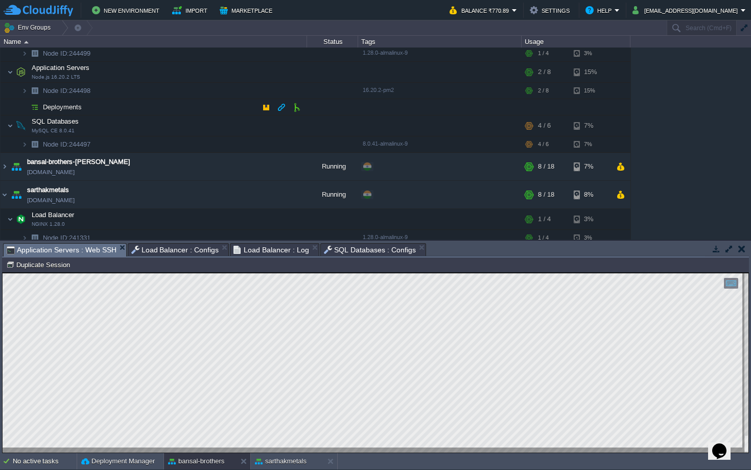
scroll to position [0, 0]
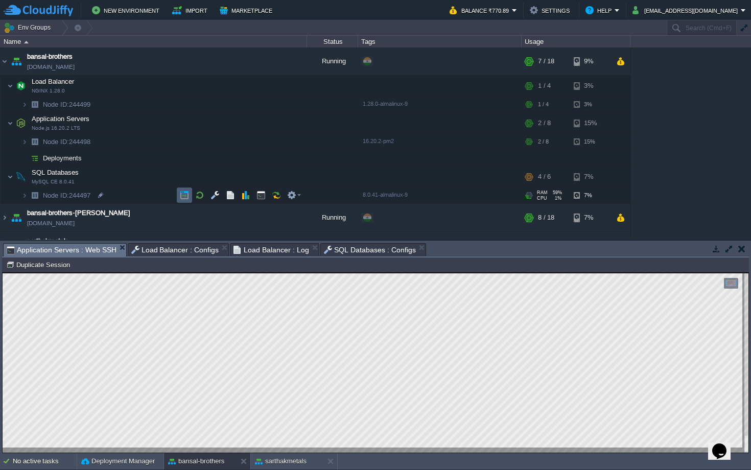
click at [186, 196] on button "button" at bounding box center [184, 194] width 9 height 9
type textarea "YBSdly98245"
